Goal: Information Seeking & Learning: Understand process/instructions

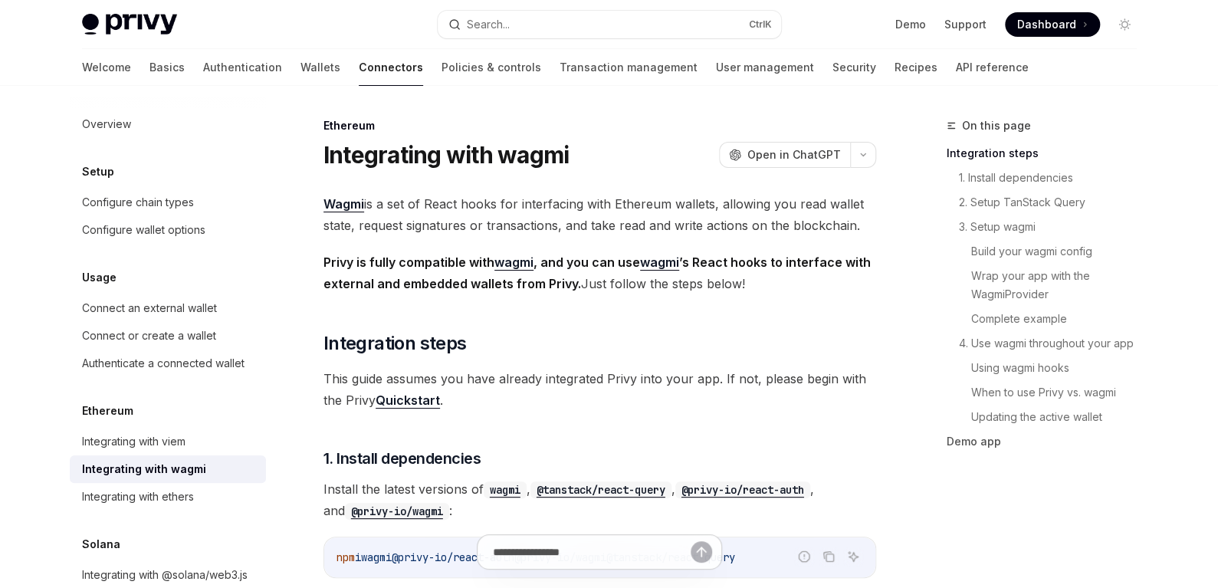
type textarea "*"
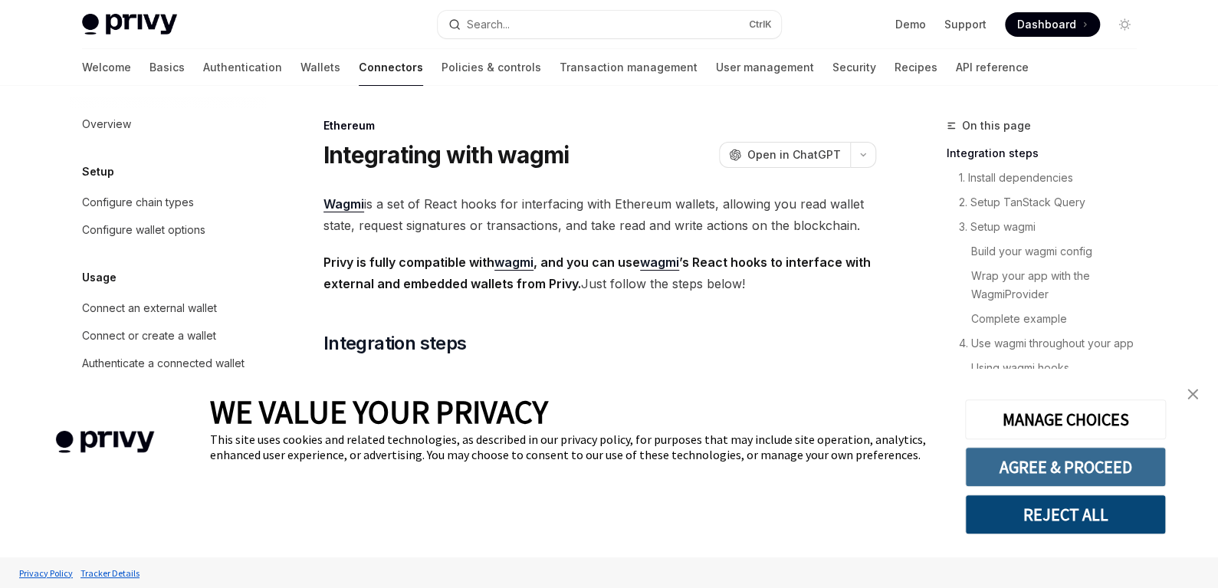
click at [1078, 476] on button "AGREE & PROCEED" at bounding box center [1065, 467] width 201 height 40
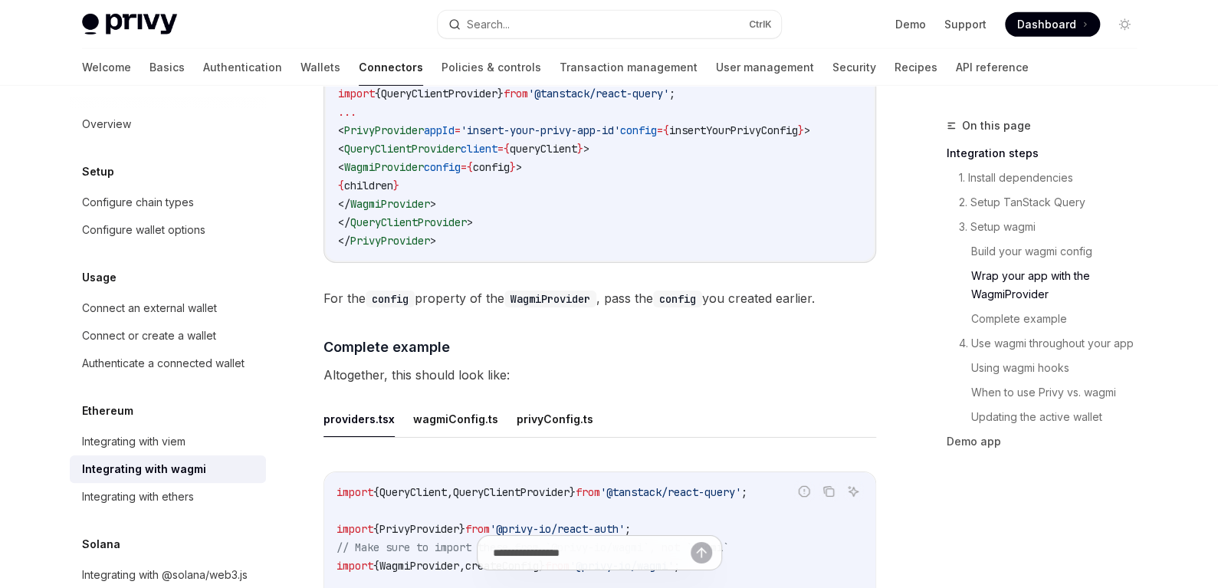
scroll to position [2607, 0]
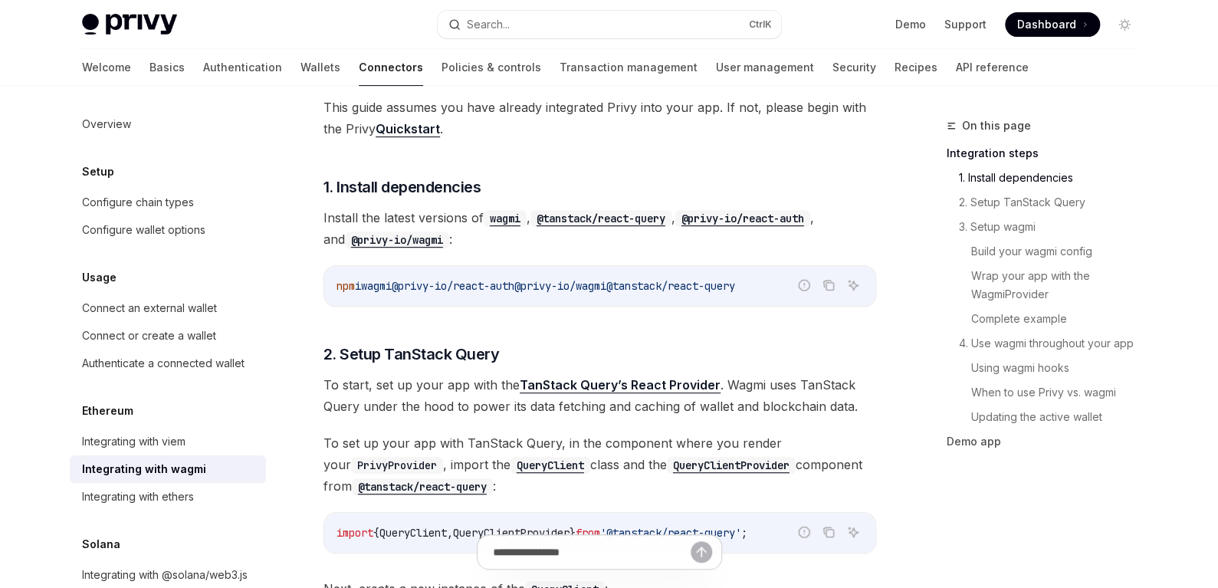
scroll to position [229, 0]
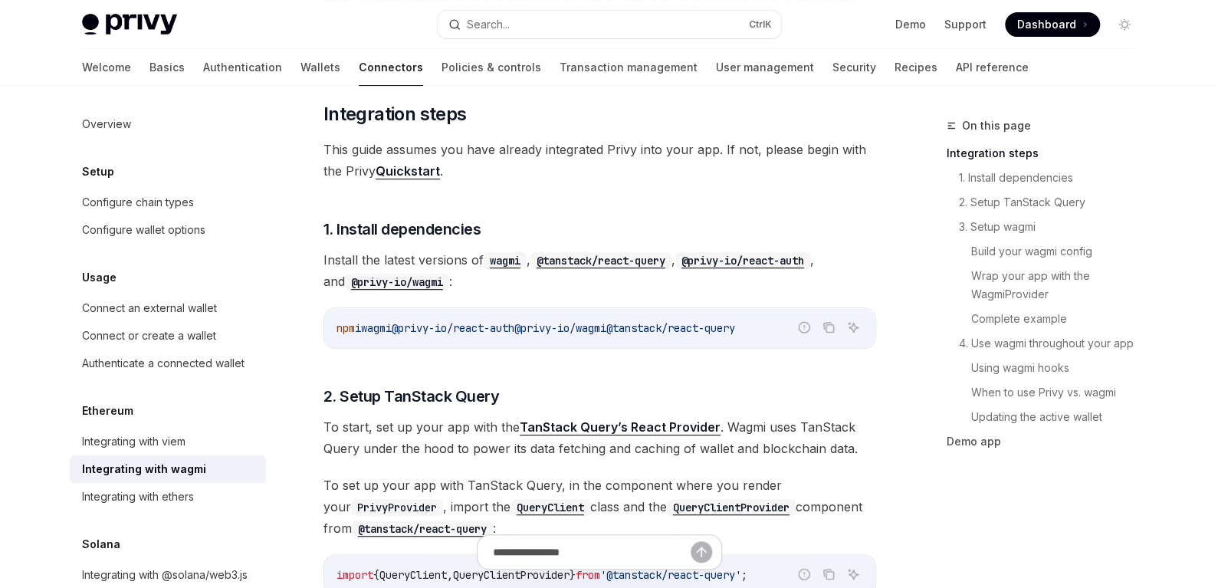
click at [606, 331] on span "@privy-io/wagmi" at bounding box center [560, 328] width 92 height 14
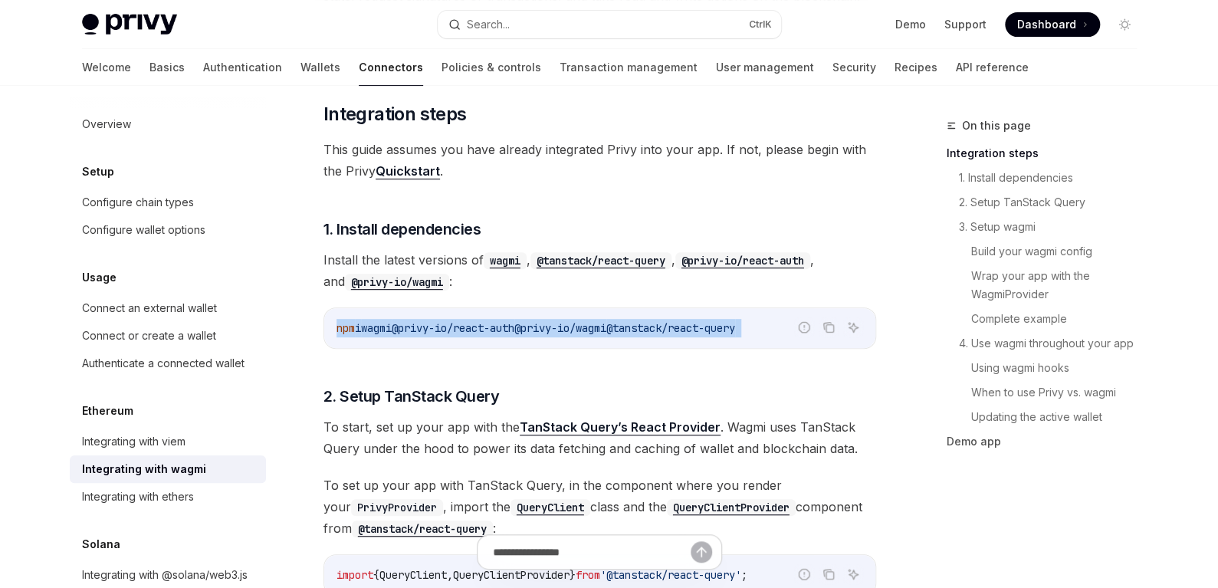
click at [606, 331] on span "@privy-io/wagmi" at bounding box center [560, 328] width 92 height 14
copy div "npm i wagmi @privy-io/react-auth @privy-io/wagmi @tanstack/react-query"
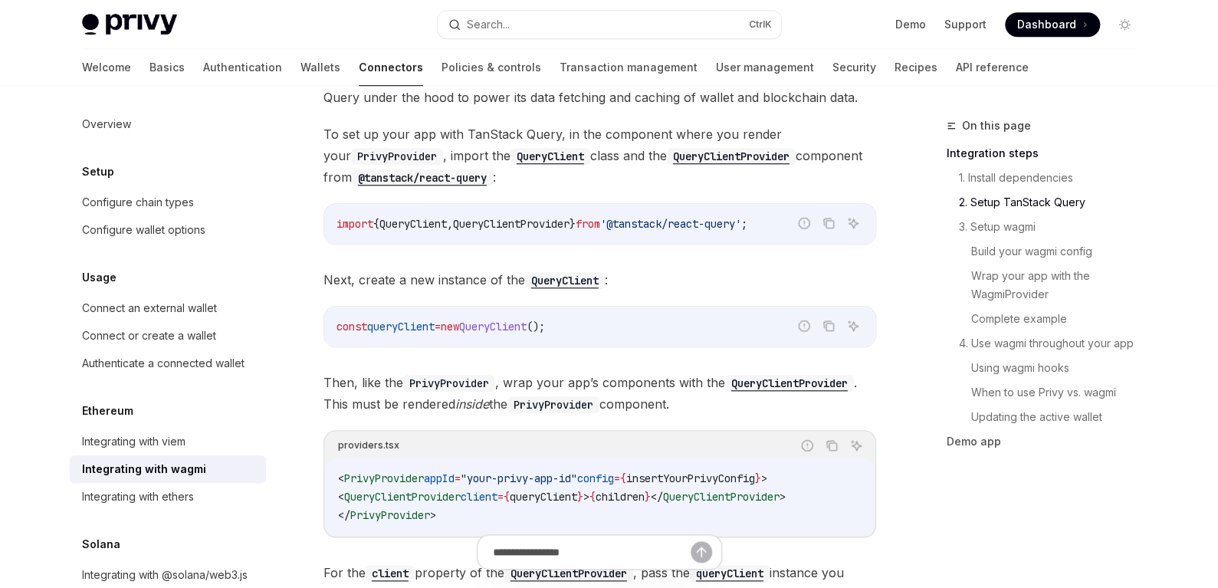
scroll to position [613, 0]
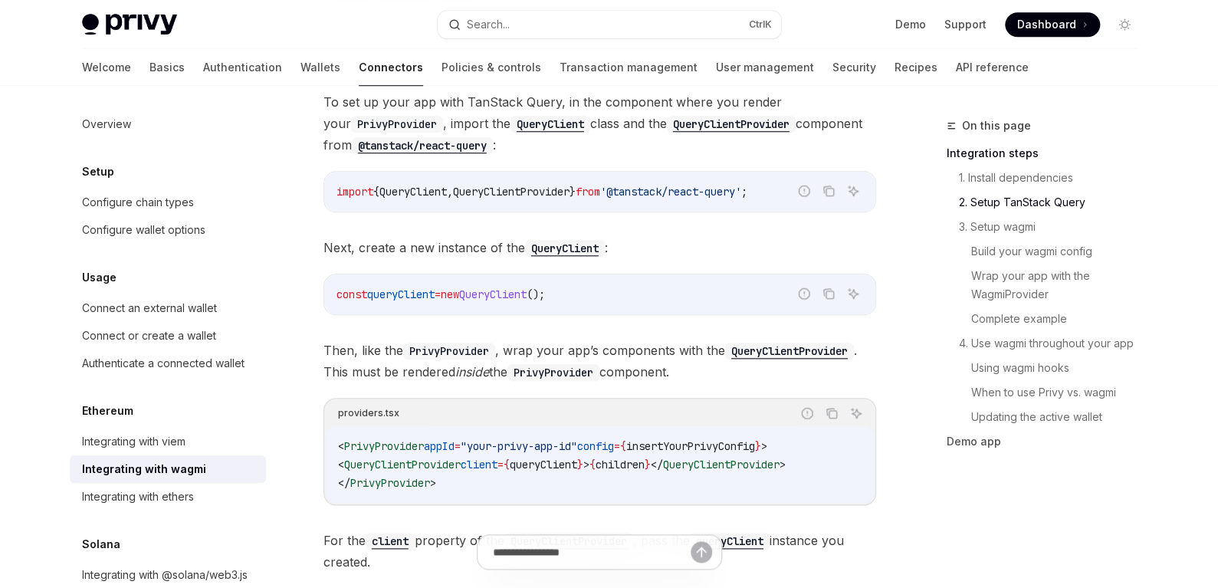
click at [600, 187] on span "from" at bounding box center [588, 192] width 25 height 14
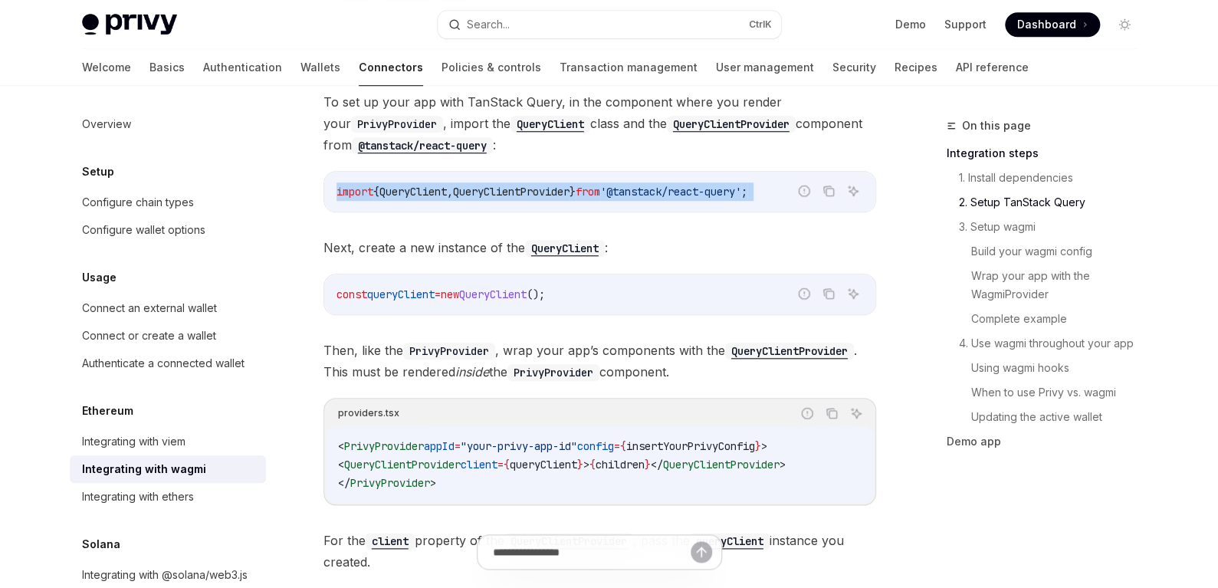
click at [600, 187] on span "from" at bounding box center [588, 192] width 25 height 14
copy div "import { QueryClient , QueryClientProvider } from '@tanstack/react-query' ;"
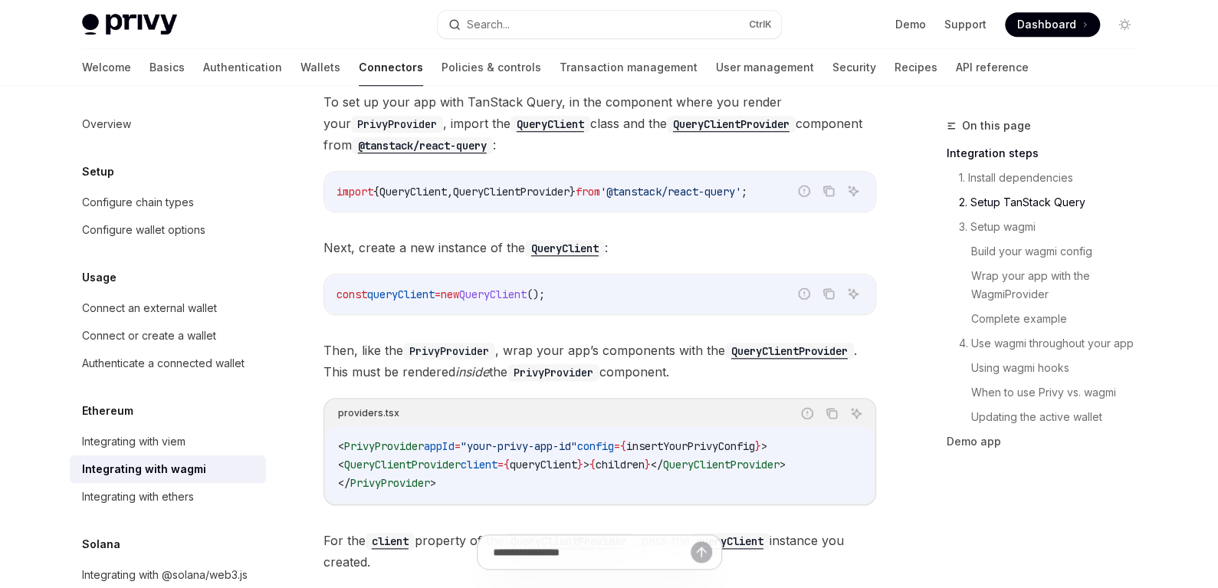
click at [508, 295] on span "QueryClient" at bounding box center [492, 295] width 67 height 14
click at [508, 294] on span "QueryClient" at bounding box center [492, 295] width 67 height 14
copy div "const queryClient = new QueryClient ();"
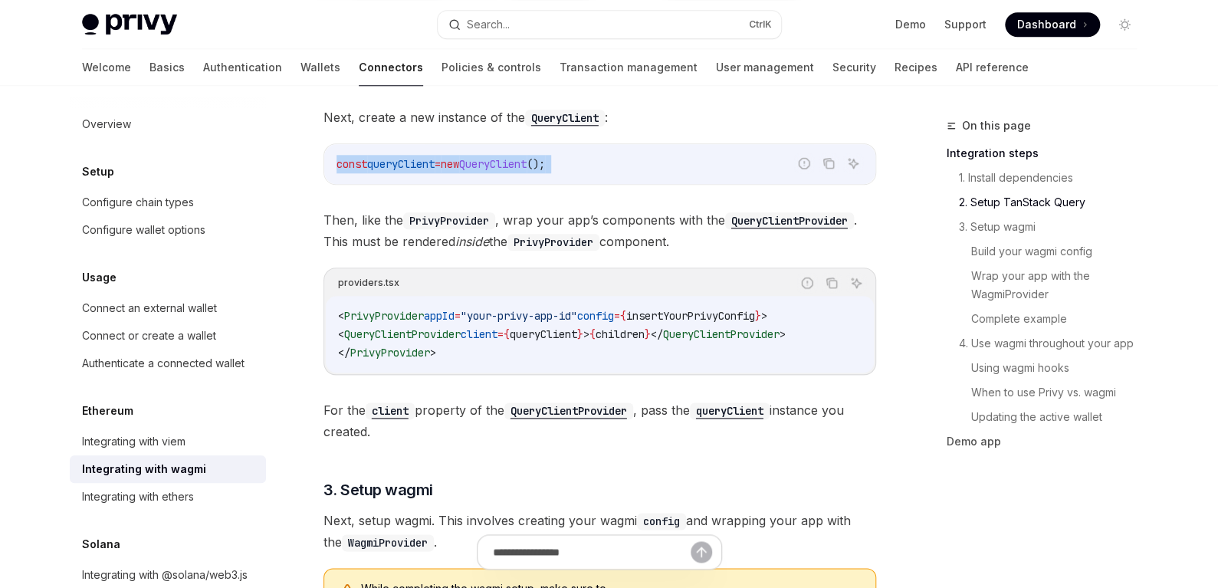
scroll to position [767, 0]
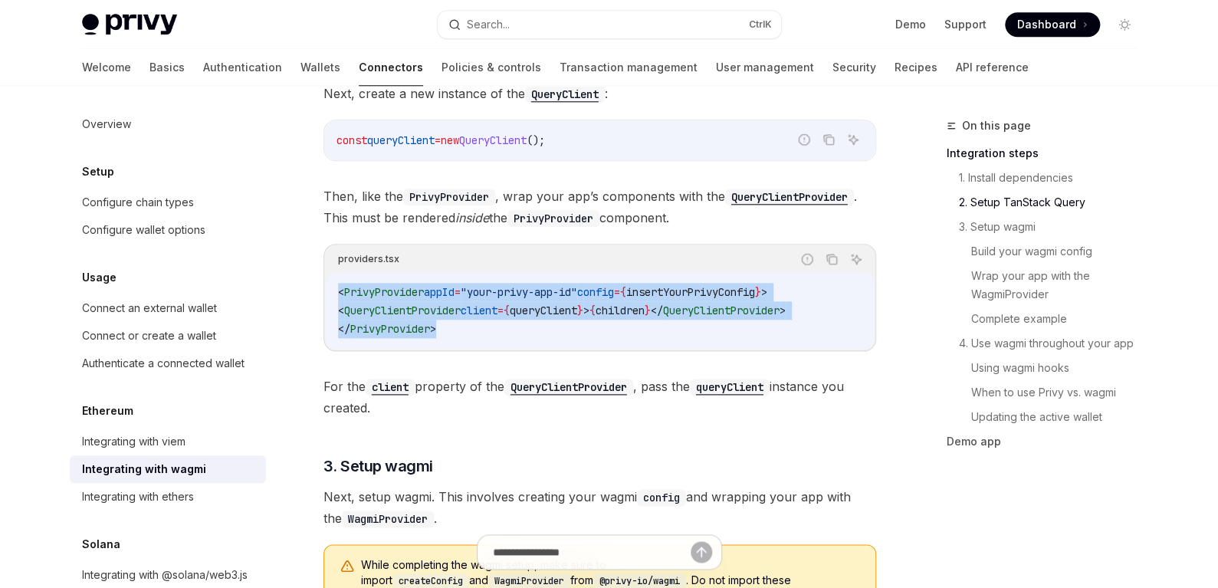
drag, startPoint x: 468, startPoint y: 332, endPoint x: 313, endPoint y: 293, distance: 160.5
click at [455, 309] on span "QueryClientProvider" at bounding box center [402, 311] width 117 height 14
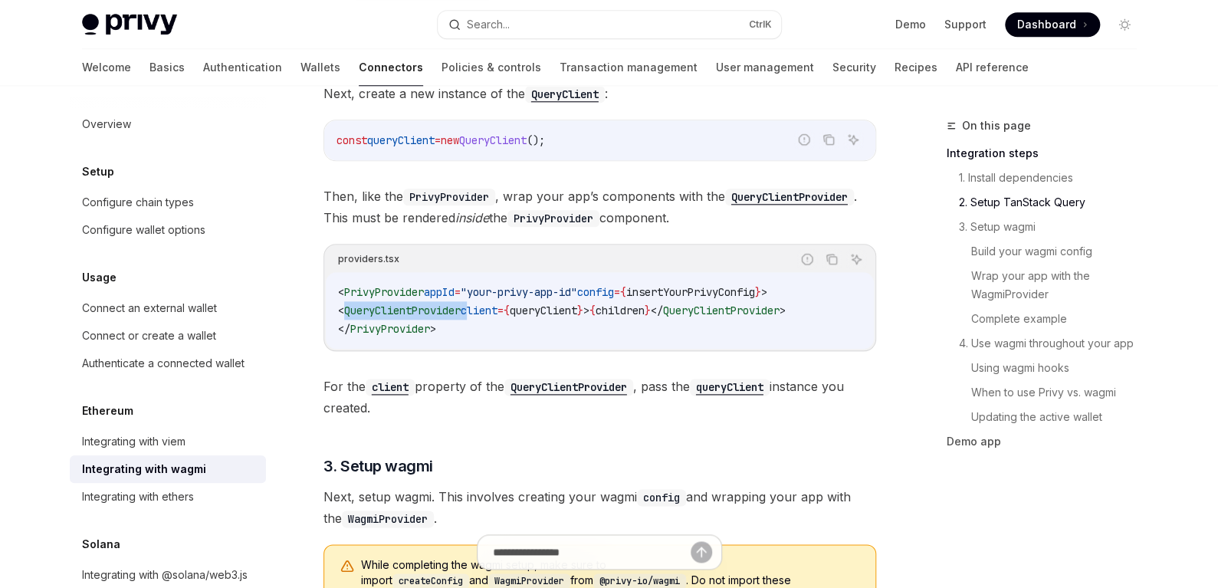
click at [455, 309] on span "QueryClientProvider" at bounding box center [402, 311] width 117 height 14
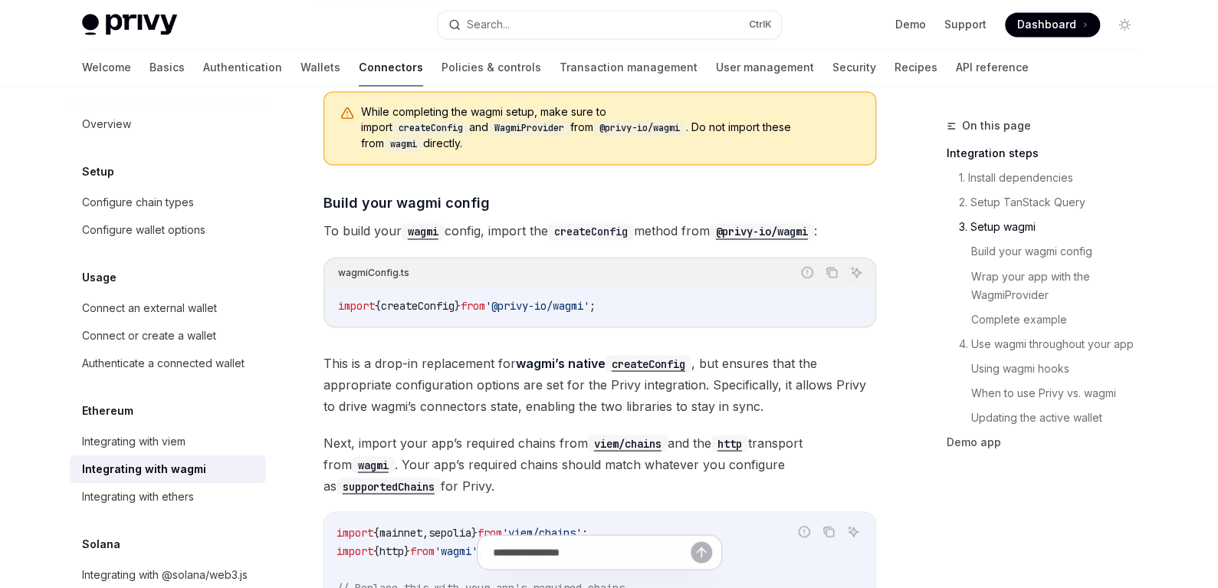
scroll to position [1227, 0]
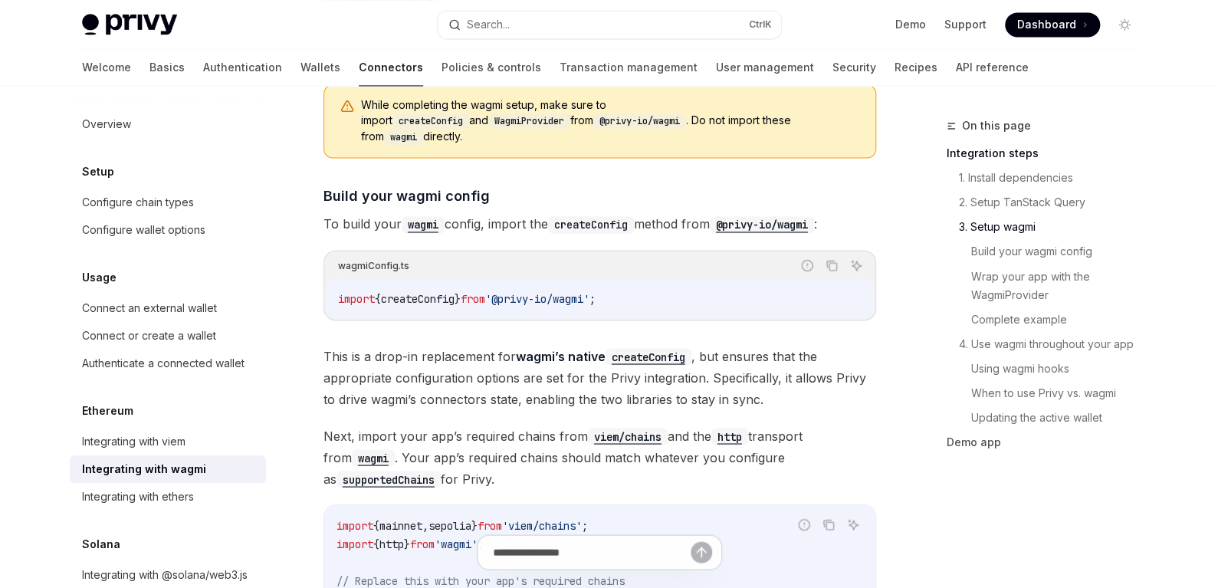
click at [583, 291] on span "'@privy-io/wagmi'" at bounding box center [537, 298] width 104 height 14
copy div "import { createConfig } from '@privy-io/wagmi' ;"
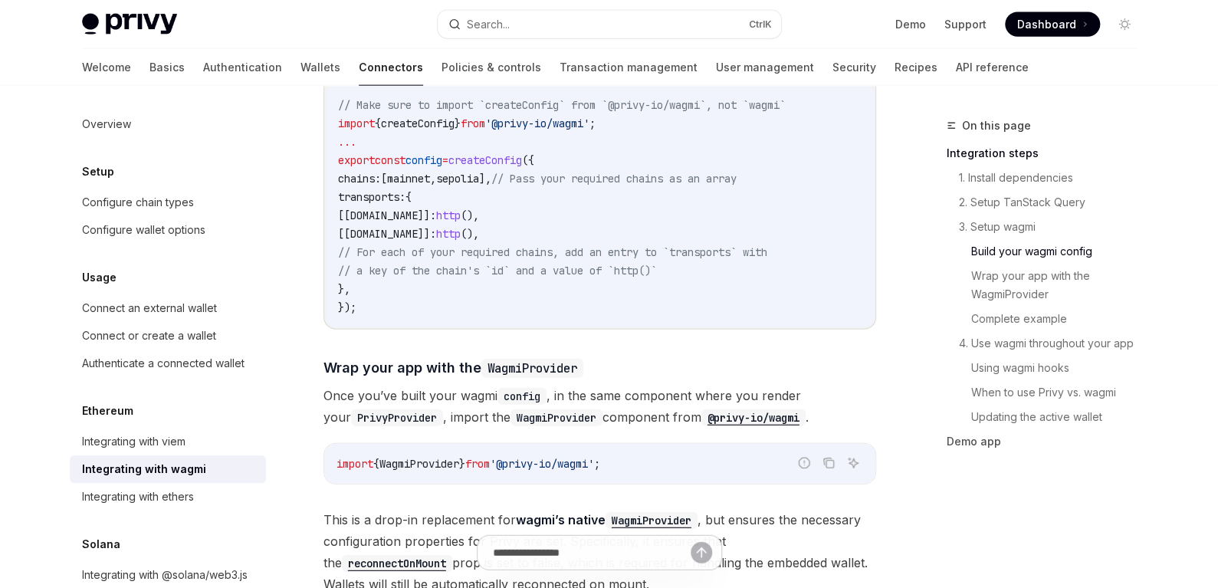
scroll to position [1840, 0]
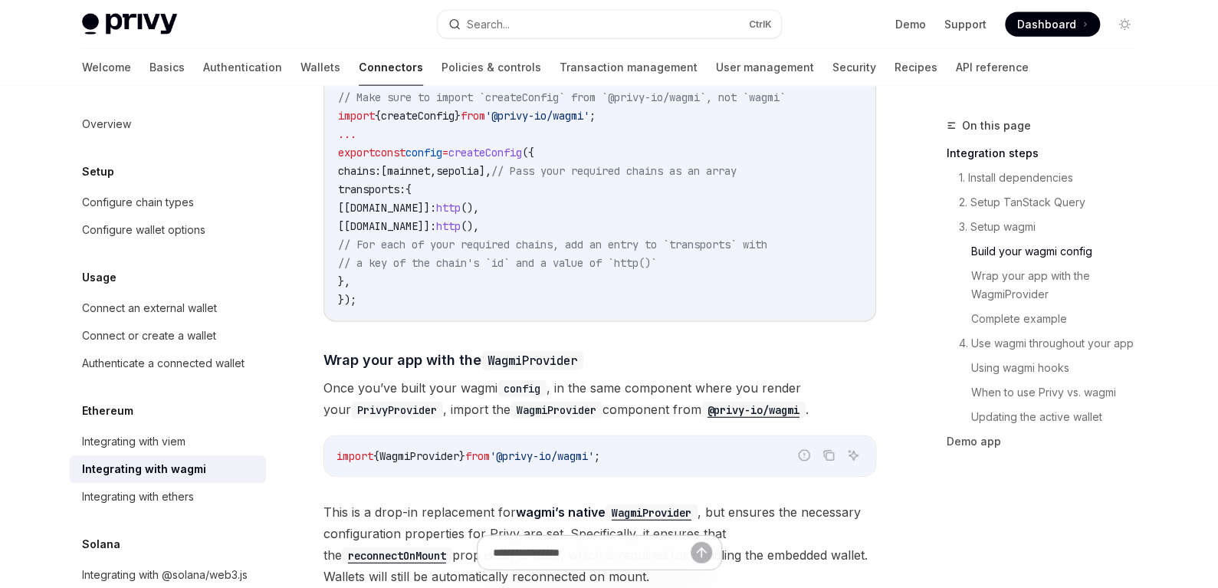
click at [529, 449] on span "'@privy-io/wagmi'" at bounding box center [542, 456] width 104 height 14
copy div "import { WagmiProvider } from '@privy-io/wagmi' ;"
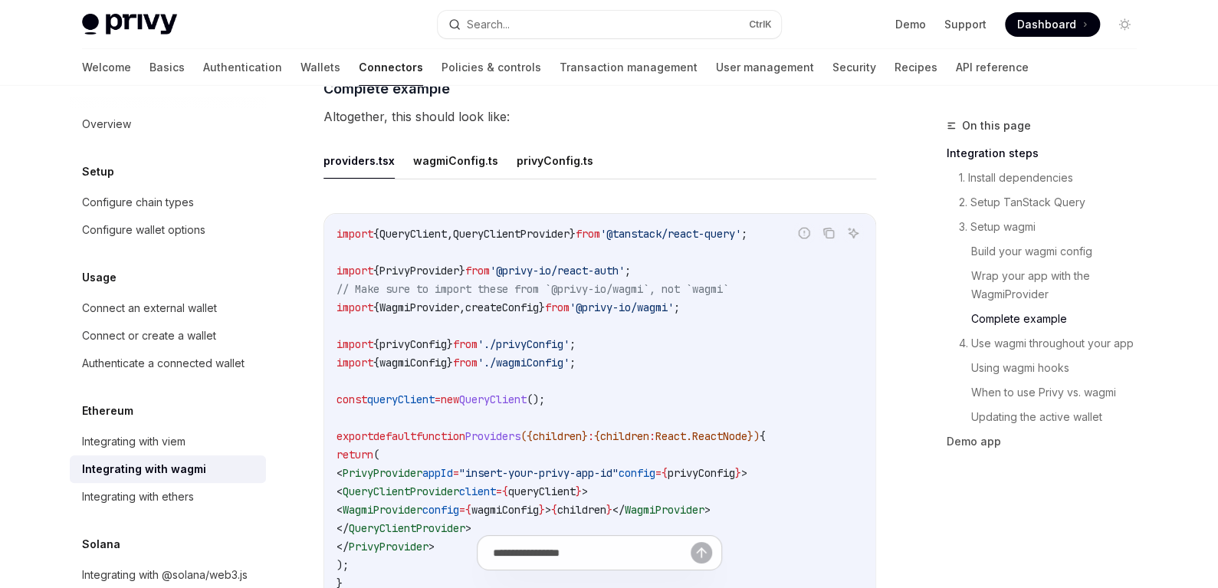
scroll to position [2760, 0]
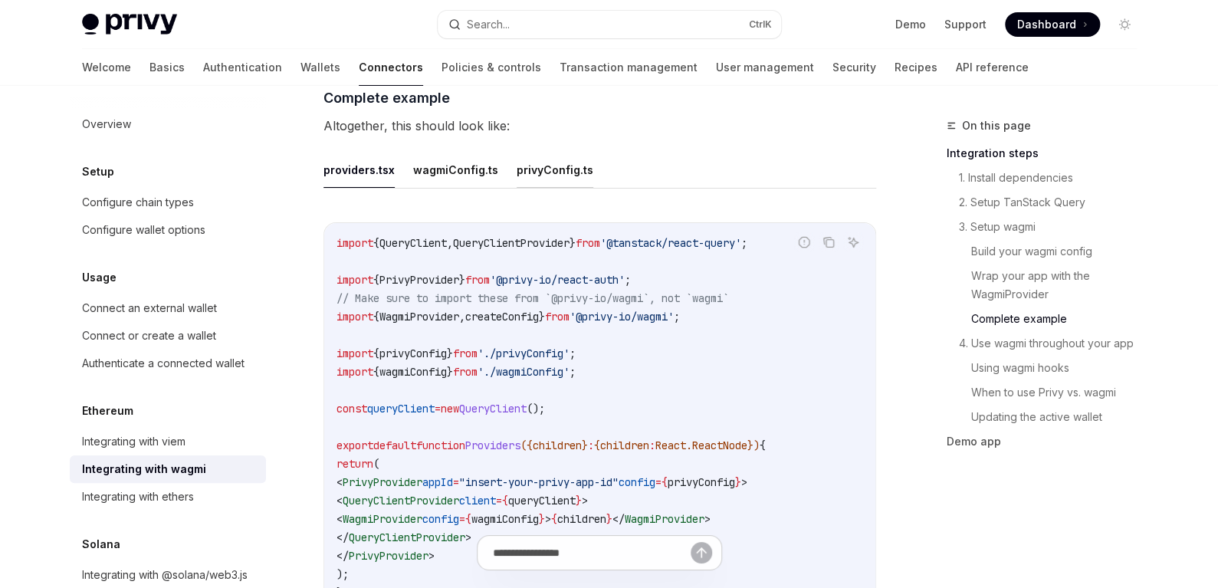
click at [538, 152] on button "privyConfig.ts" at bounding box center [555, 170] width 77 height 36
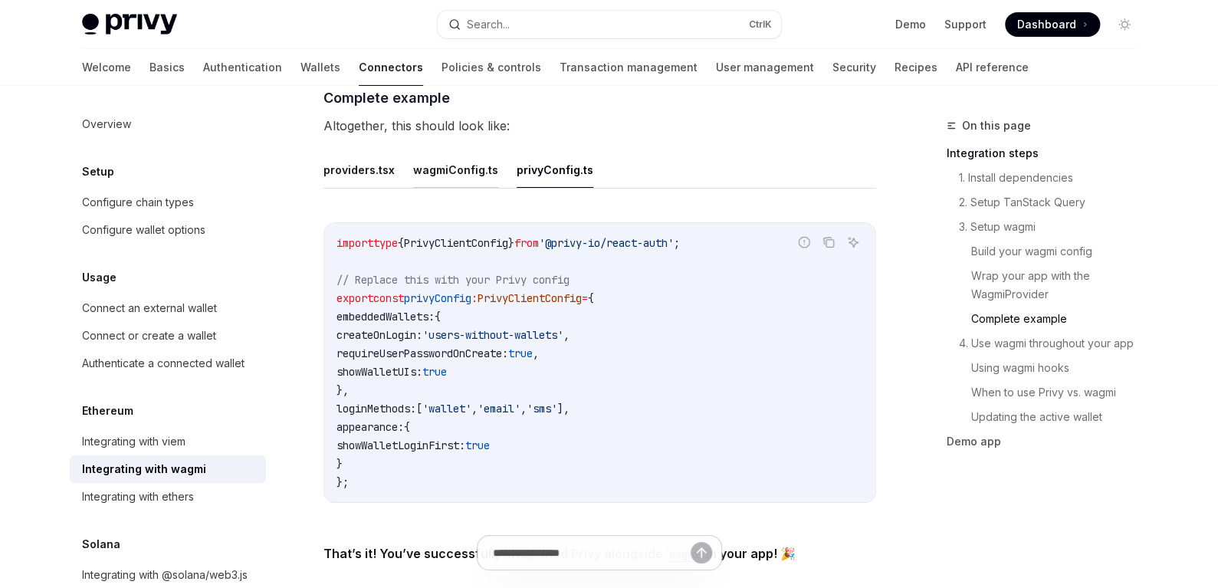
click at [468, 159] on button "wagmiConfig.ts" at bounding box center [455, 170] width 85 height 36
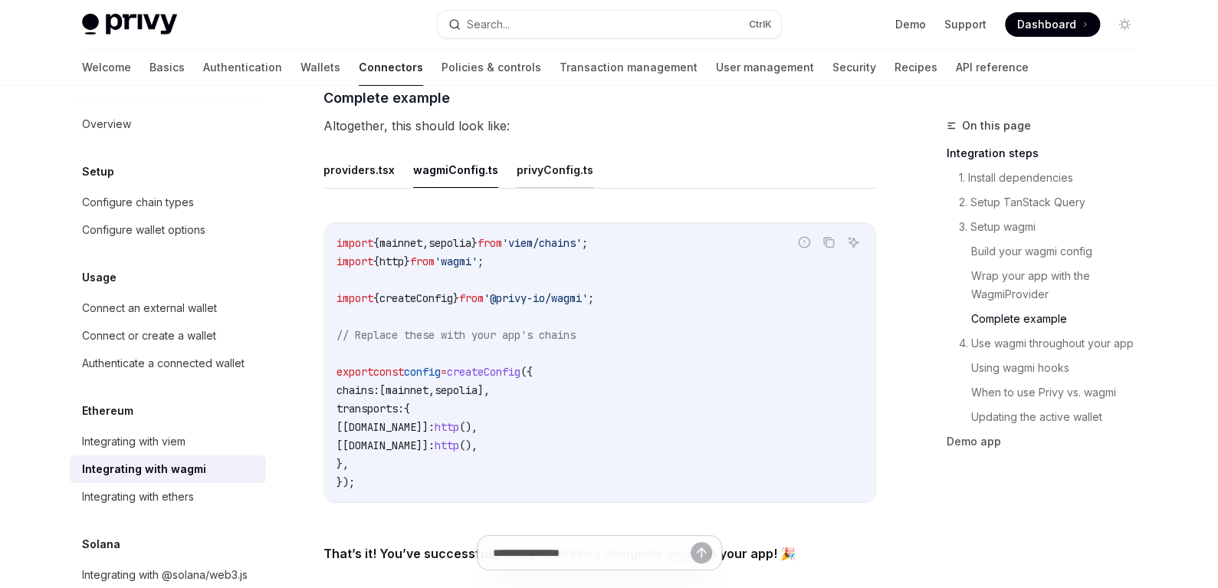
click at [551, 152] on button "privyConfig.ts" at bounding box center [555, 170] width 77 height 36
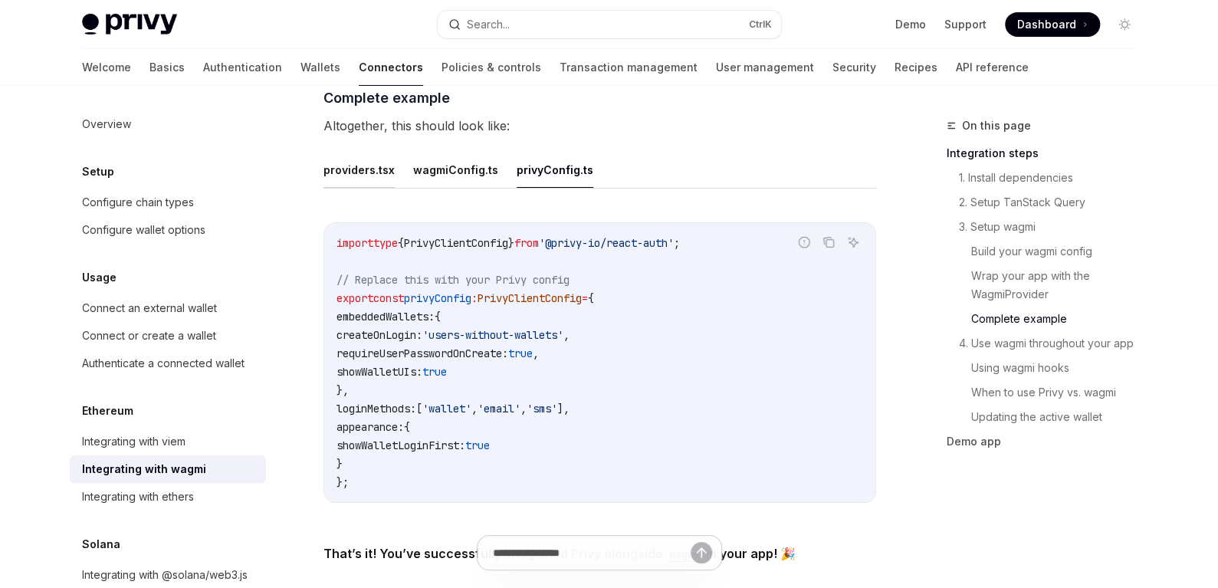
click at [353, 156] on button "providers.tsx" at bounding box center [359, 170] width 71 height 36
type textarea "*"
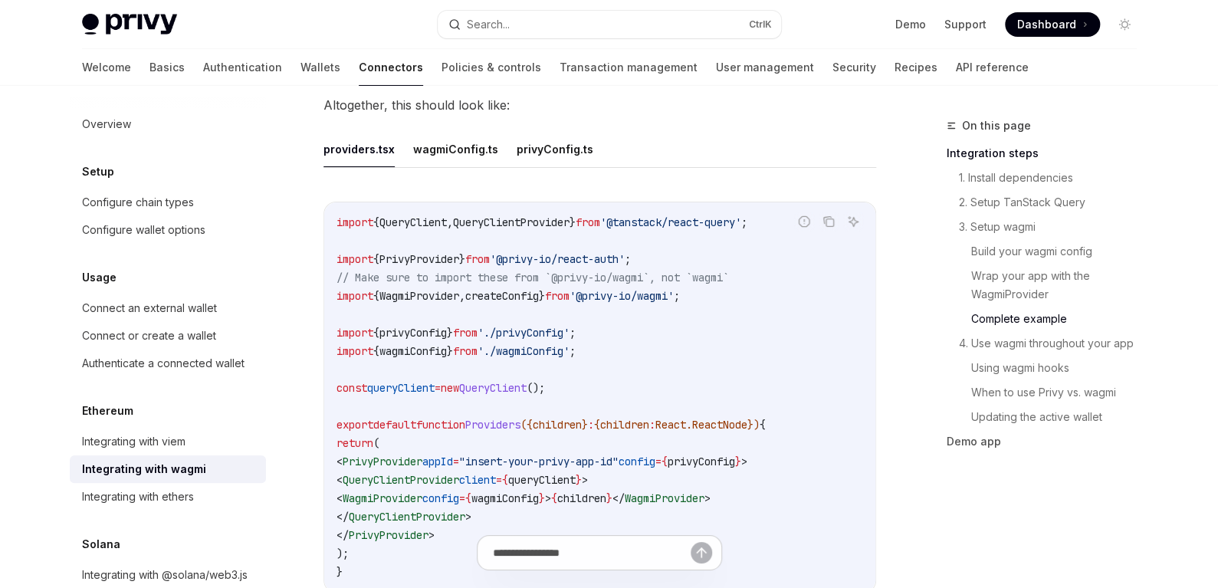
scroll to position [2913, 0]
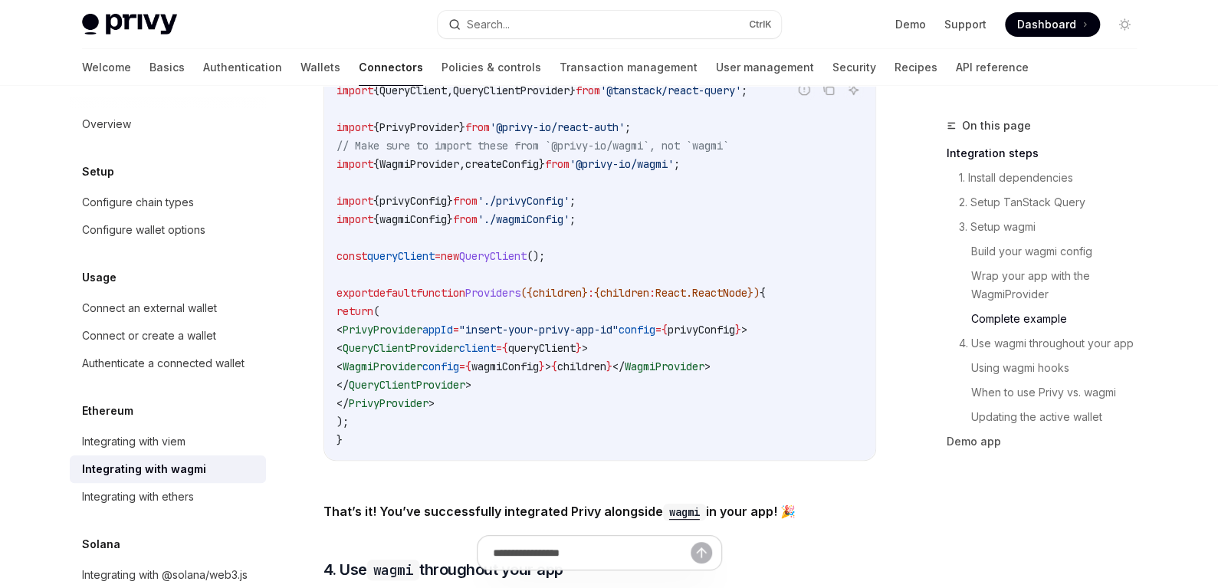
click at [433, 341] on span "QueryClientProvider" at bounding box center [401, 348] width 117 height 14
drag, startPoint x: 390, startPoint y: 351, endPoint x: 616, endPoint y: 347, distance: 226.2
click at [616, 360] on span "< WagmiProvider config = { wagmiConfig } > { children } </ WagmiProvider >" at bounding box center [524, 367] width 374 height 14
copy span "< WagmiProvider config = { wagmiConfig } >"
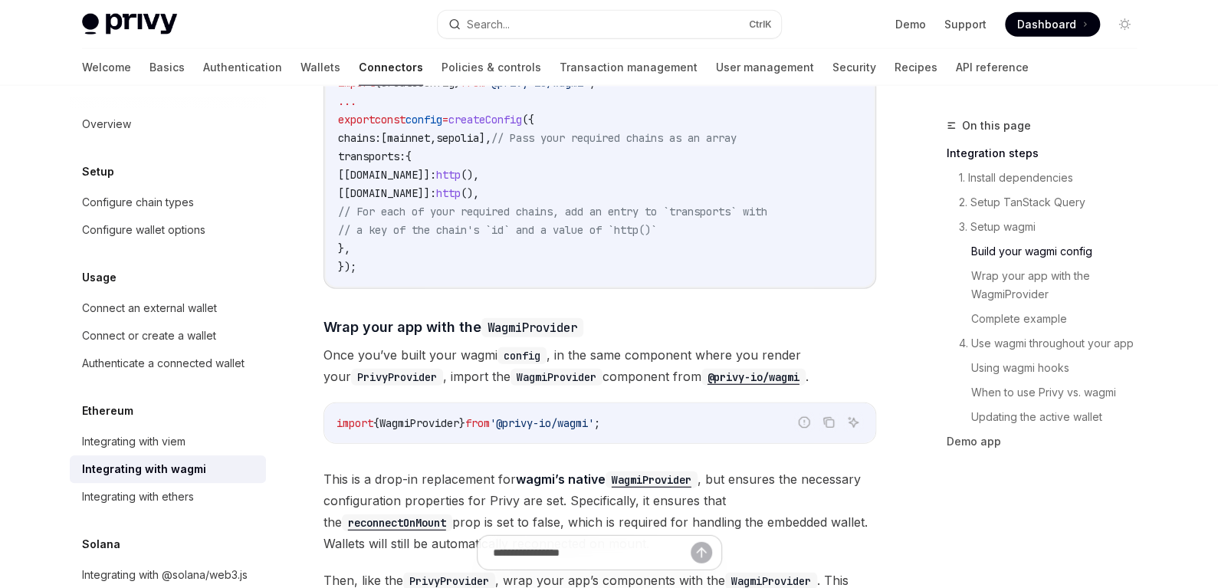
scroll to position [1763, 0]
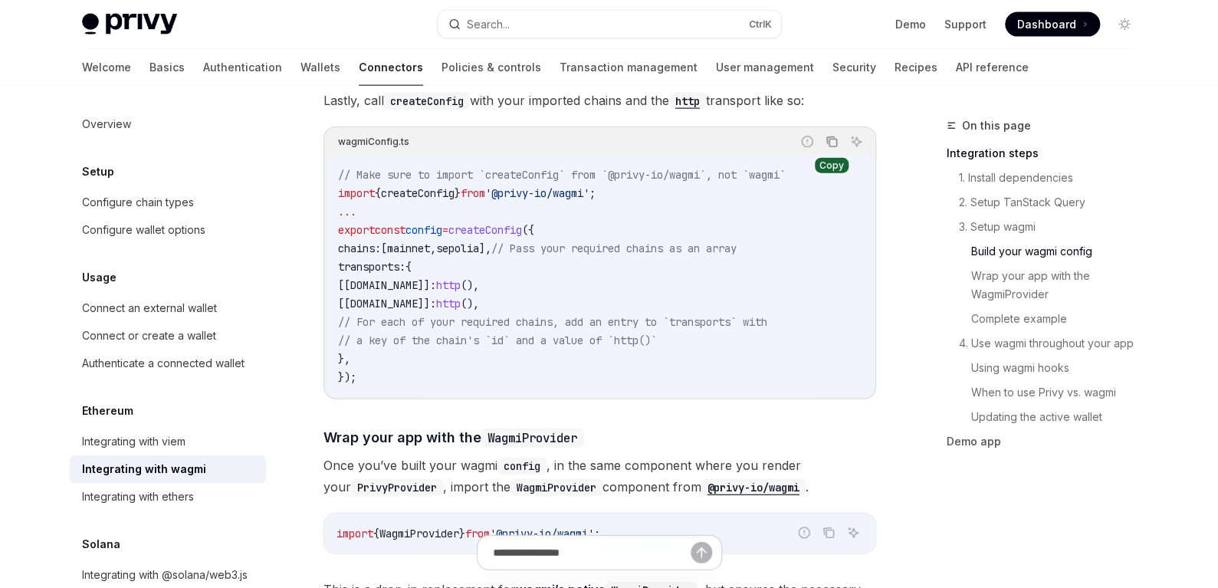
click at [831, 136] on icon "Copy the contents from the code block" at bounding box center [832, 142] width 12 height 12
